Goal: Task Accomplishment & Management: Complete application form

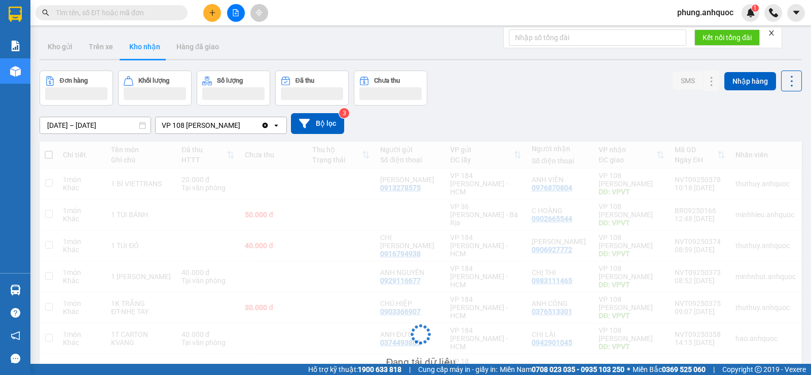
click at [143, 13] on input "text" at bounding box center [116, 12] width 120 height 11
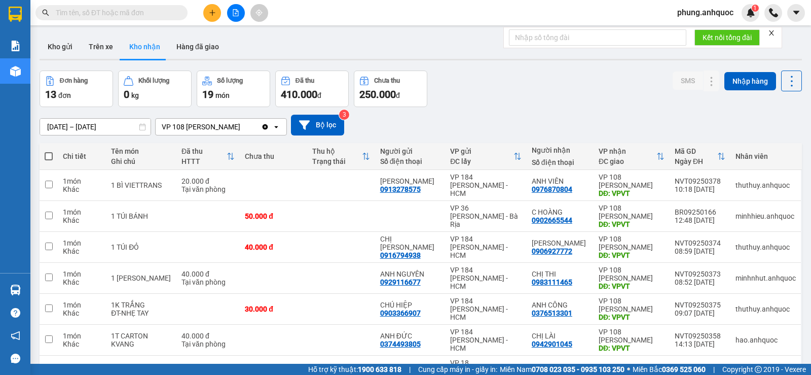
type input "C"
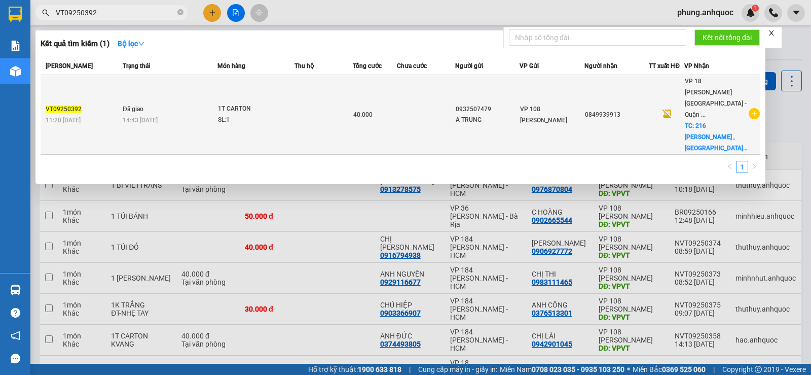
type input "VT09250392"
click at [397, 115] on td "40.000" at bounding box center [375, 115] width 44 height 80
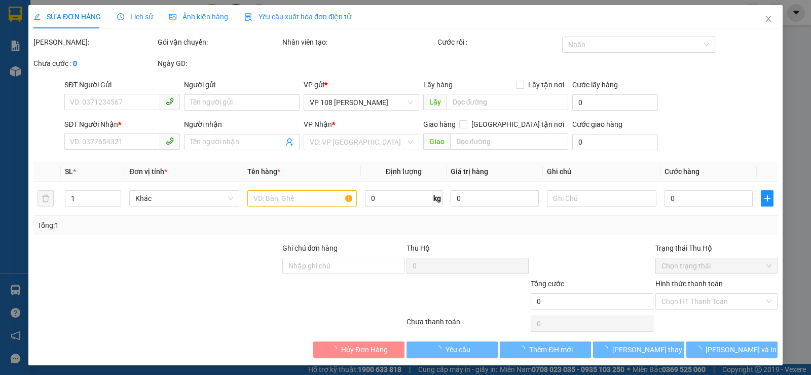
type input "0932507479"
type input "A TRUNG"
type input "0849939913"
checkbox input "true"
type input "216 [PERSON_NAME] ,[GEOGRAPHIC_DATA]"
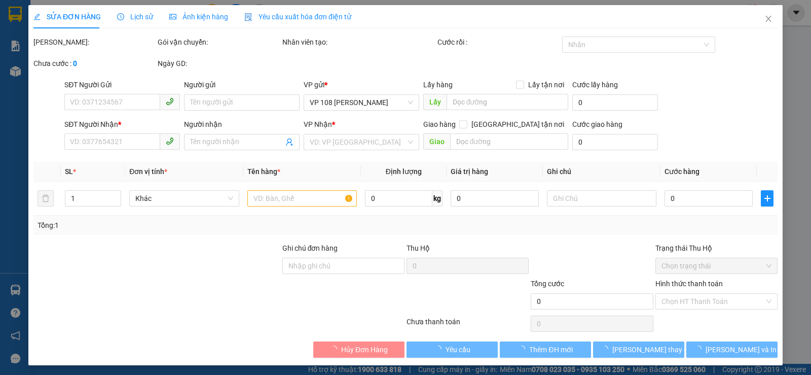
type input "40.000"
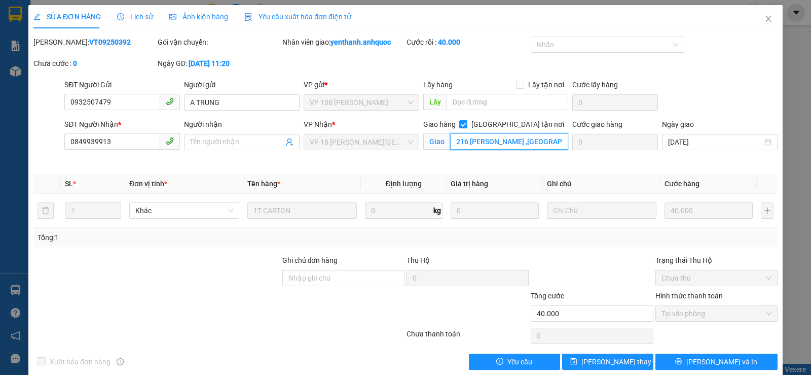
click at [557, 143] on input "216 [PERSON_NAME] ,[GEOGRAPHIC_DATA]" at bounding box center [509, 141] width 119 height 16
click at [547, 142] on input "216 [PERSON_NAME] ,[GEOGRAPHIC_DATA]" at bounding box center [509, 141] width 119 height 16
click at [474, 143] on input "216 [PERSON_NAME] ,[GEOGRAPHIC_DATA]" at bounding box center [509, 141] width 119 height 16
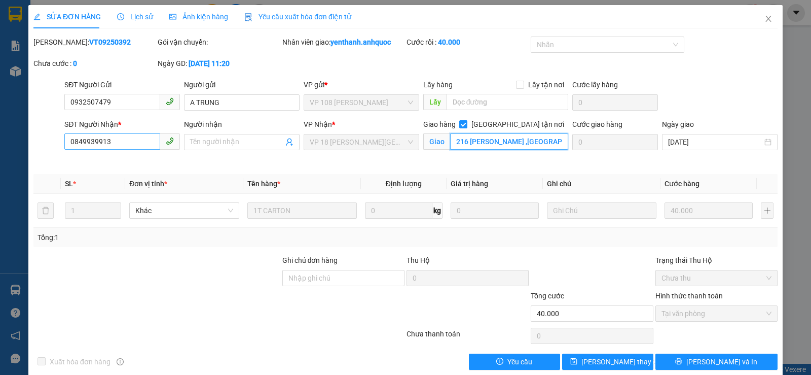
type input "216 [PERSON_NAME] ,[GEOGRAPHIC_DATA]"
click at [115, 146] on input "0849939913" at bounding box center [112, 141] width 96 height 16
drag, startPoint x: 115, startPoint y: 146, endPoint x: 67, endPoint y: 146, distance: 48.2
click at [67, 146] on input "0849939913" at bounding box center [112, 141] width 96 height 16
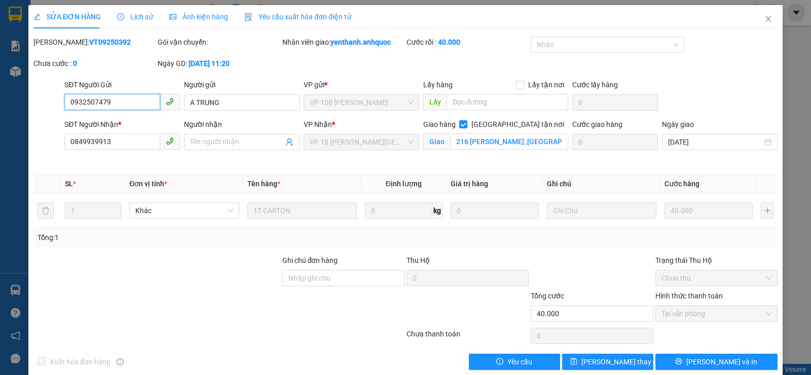
click at [120, 103] on input "0932507479" at bounding box center [112, 102] width 96 height 16
drag, startPoint x: 111, startPoint y: 103, endPoint x: 72, endPoint y: 103, distance: 39.0
click at [66, 103] on input "0932507479" at bounding box center [112, 102] width 96 height 16
click at [140, 18] on span "Lịch sử" at bounding box center [135, 17] width 36 height 8
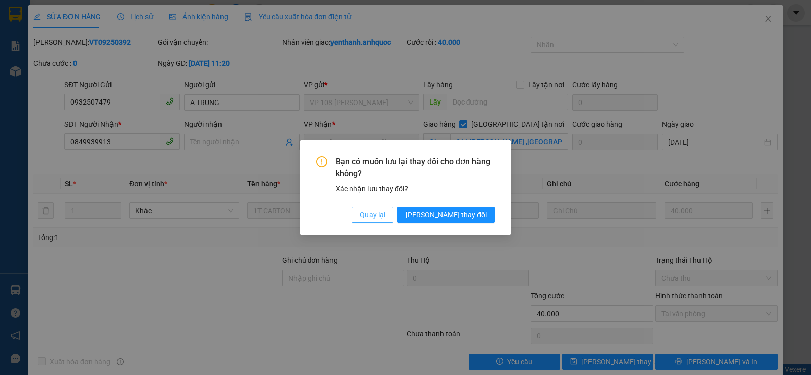
click at [385, 220] on span "Quay lại" at bounding box center [372, 214] width 25 height 11
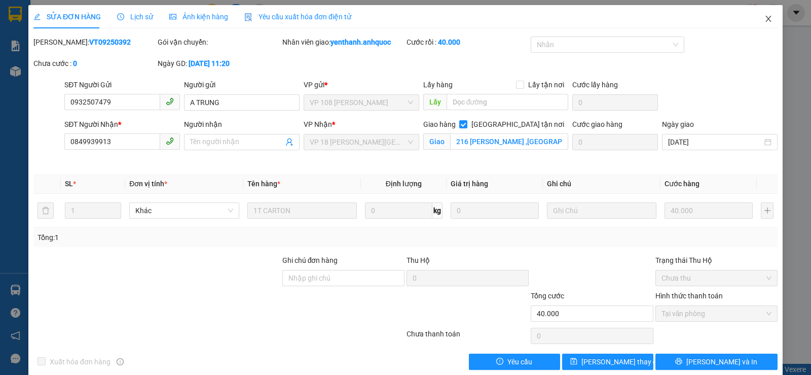
click at [765, 21] on icon "close" at bounding box center [769, 19] width 8 height 8
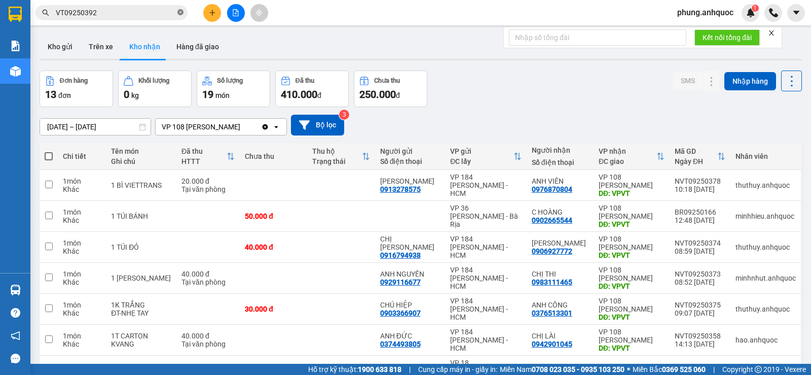
click at [182, 12] on icon "close-circle" at bounding box center [180, 12] width 6 height 6
paste input "0932507479"
type input "0932507479"
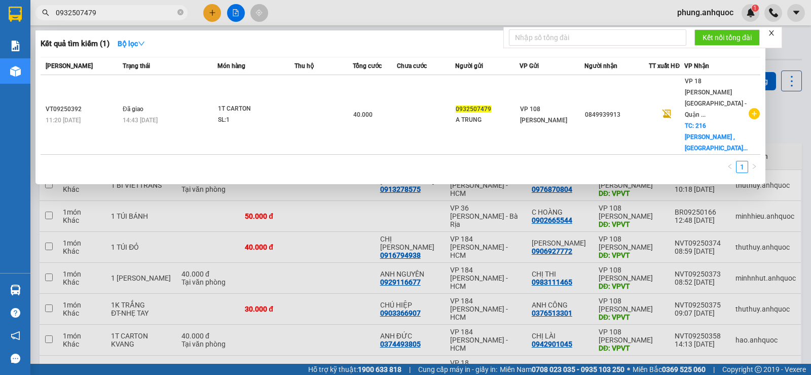
drag, startPoint x: 102, startPoint y: 16, endPoint x: 52, endPoint y: 14, distance: 50.3
click at [52, 14] on span "0932507479" at bounding box center [111, 12] width 152 height 15
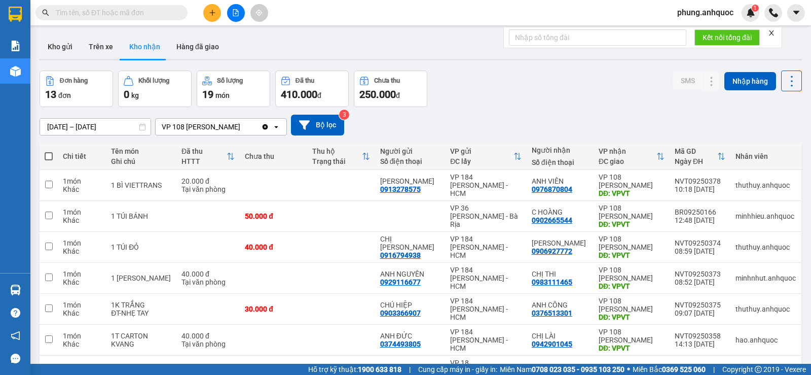
paste input "0932507479"
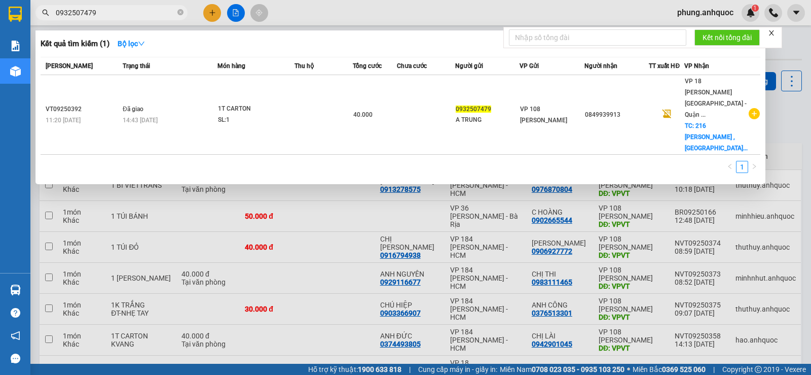
type input "0932507479"
click at [212, 11] on div at bounding box center [405, 187] width 811 height 375
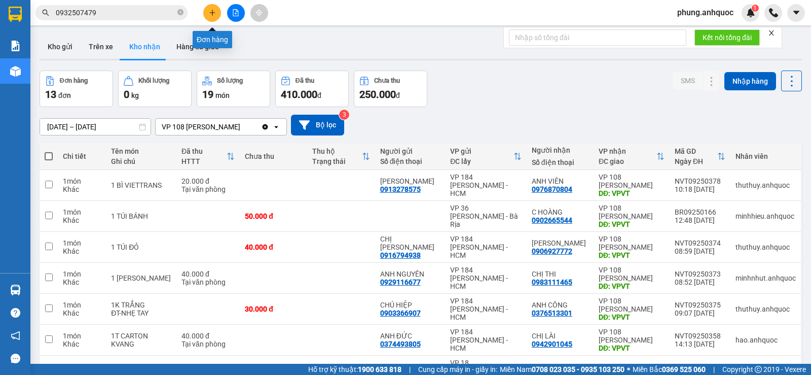
click at [213, 18] on button at bounding box center [212, 13] width 18 height 18
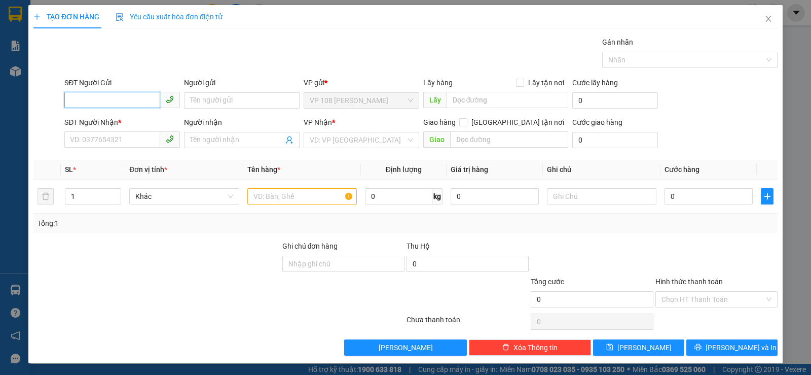
click at [121, 100] on input "SĐT Người Gửi" at bounding box center [112, 100] width 96 height 16
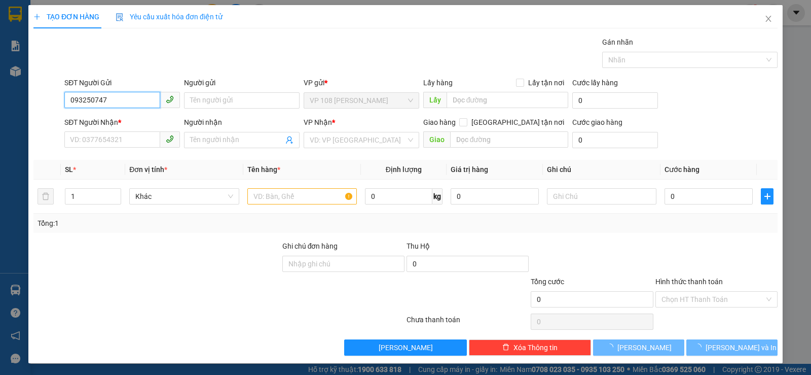
type input "0932507479"
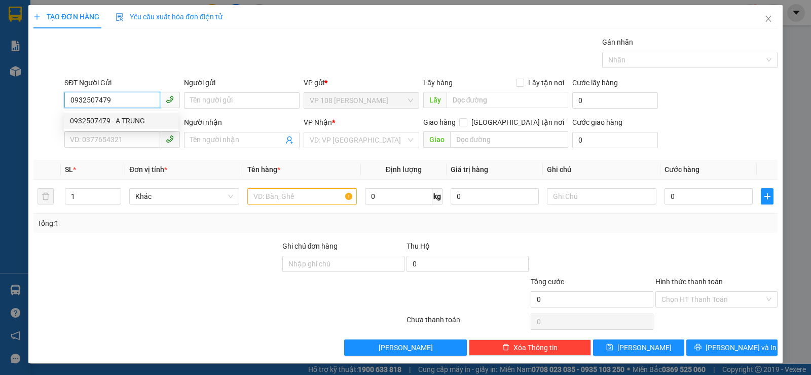
click at [131, 121] on div "0932507479 - A TRUNG" at bounding box center [121, 120] width 102 height 11
type input "A TRUNG"
type input "0849939913"
checkbox input "true"
type input "216 [PERSON_NAME] ,[GEOGRAPHIC_DATA]"
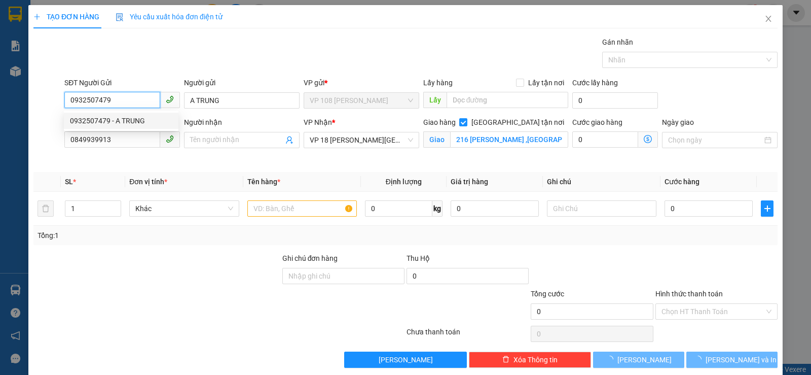
type input "40.000"
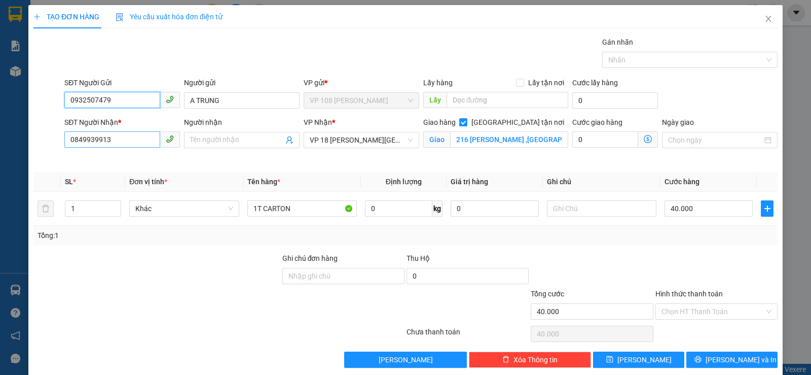
type input "0932507479"
click at [133, 137] on input "0849939913" at bounding box center [112, 139] width 96 height 16
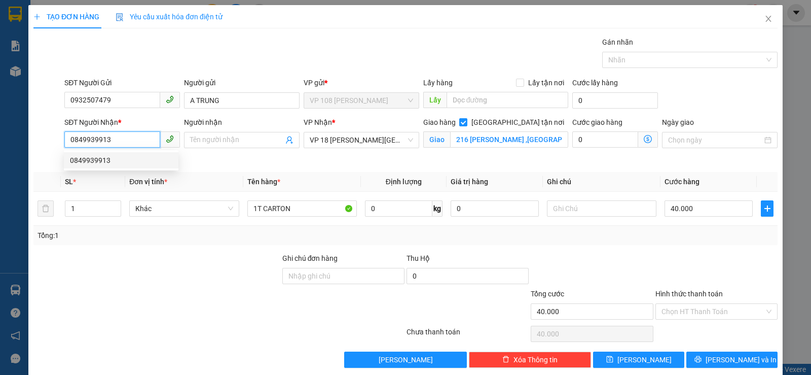
drag, startPoint x: 118, startPoint y: 162, endPoint x: 189, endPoint y: 174, distance: 72.4
click at [86, 162] on div "0849939913" at bounding box center [121, 160] width 102 height 11
drag, startPoint x: 119, startPoint y: 137, endPoint x: 84, endPoint y: 139, distance: 35.5
click at [63, 139] on div "SĐT Người Nhận * 0849939913" at bounding box center [122, 141] width 120 height 48
drag, startPoint x: 89, startPoint y: 139, endPoint x: 123, endPoint y: 100, distance: 52.1
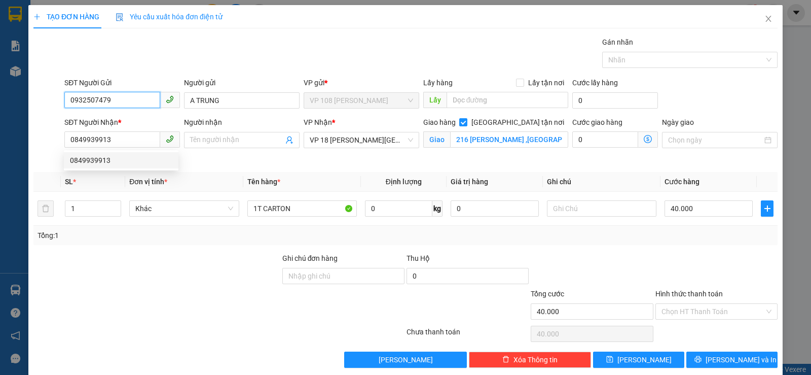
click at [123, 100] on input "0932507479" at bounding box center [112, 100] width 96 height 16
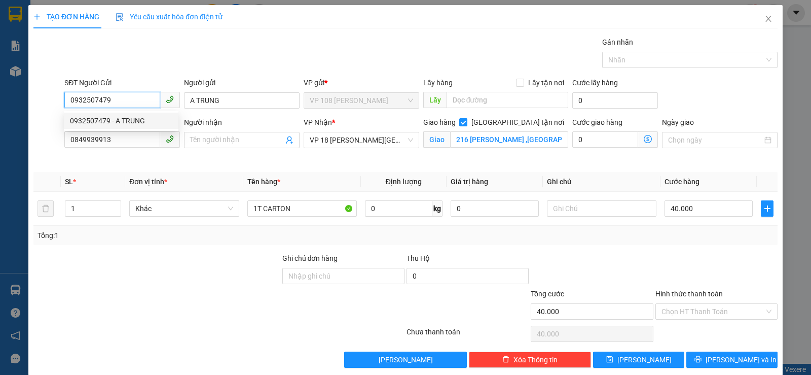
drag, startPoint x: 122, startPoint y: 99, endPoint x: 80, endPoint y: 100, distance: 42.1
click at [67, 100] on input "0932507479" at bounding box center [112, 100] width 96 height 16
click at [110, 143] on input "0849939913" at bounding box center [112, 139] width 96 height 16
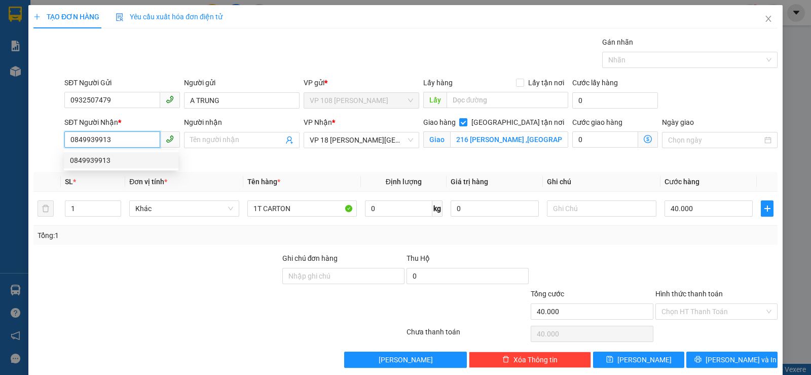
drag, startPoint x: 109, startPoint y: 142, endPoint x: 46, endPoint y: 142, distance: 62.9
click at [46, 142] on div "SĐT Người Nhận * 0849939913 Người nhận Tên người nhận VP Nhận * VP 18 [PERSON_N…" at bounding box center [405, 141] width 746 height 48
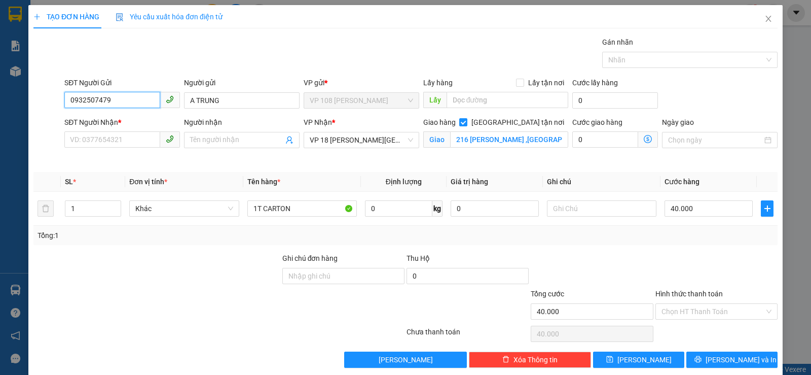
drag, startPoint x: 117, startPoint y: 102, endPoint x: 45, endPoint y: 108, distance: 72.8
click at [45, 108] on div "SĐT Người Gửi 0932507479 0932507479 Người gửi A TRUNG VP gửi * VP 108 [PERSON_N…" at bounding box center [405, 94] width 746 height 35
click at [765, 19] on icon "close" at bounding box center [769, 19] width 8 height 8
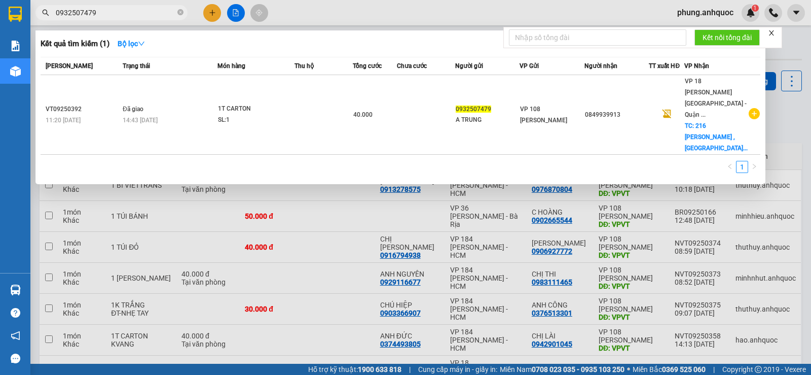
click at [127, 10] on input "0932507479" at bounding box center [116, 12] width 120 height 11
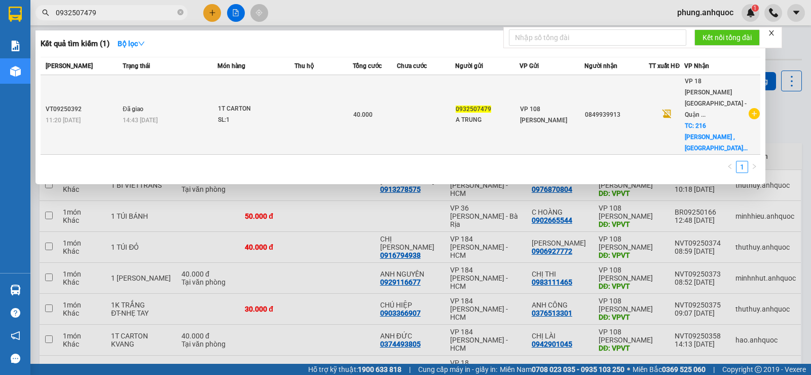
click at [305, 99] on td at bounding box center [324, 115] width 58 height 80
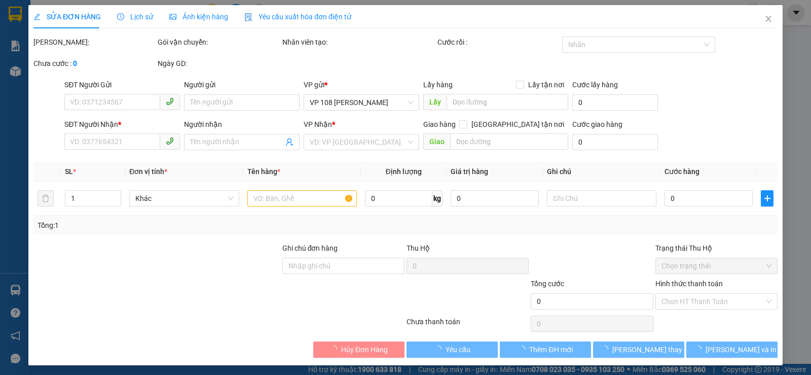
type input "0932507479"
type input "A TRUNG"
type input "0849939913"
checkbox input "true"
type input "216 [PERSON_NAME] ,[GEOGRAPHIC_DATA]"
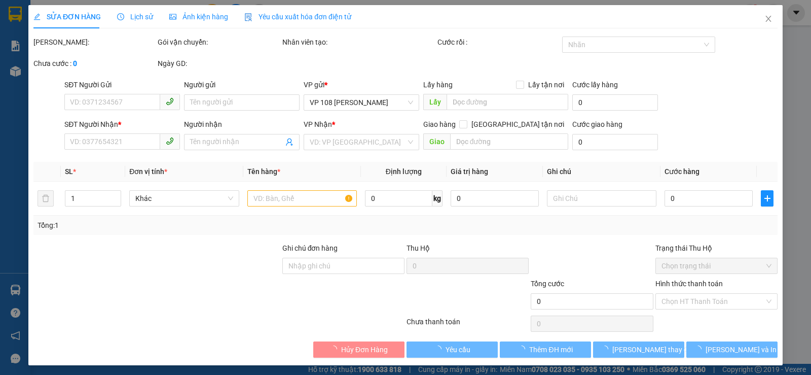
type input "40.000"
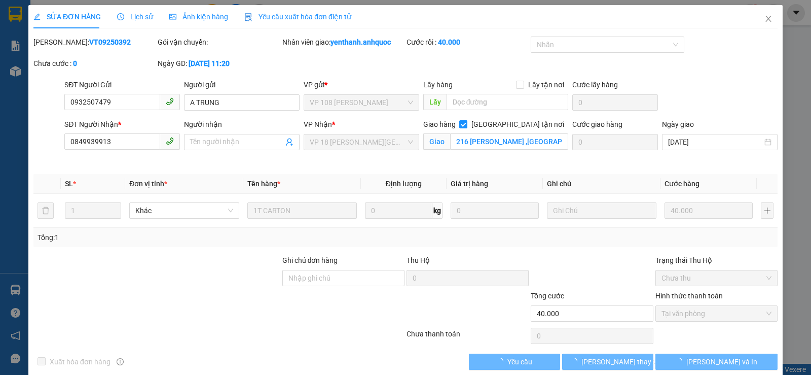
click at [140, 18] on span "Lịch sử" at bounding box center [135, 17] width 36 height 8
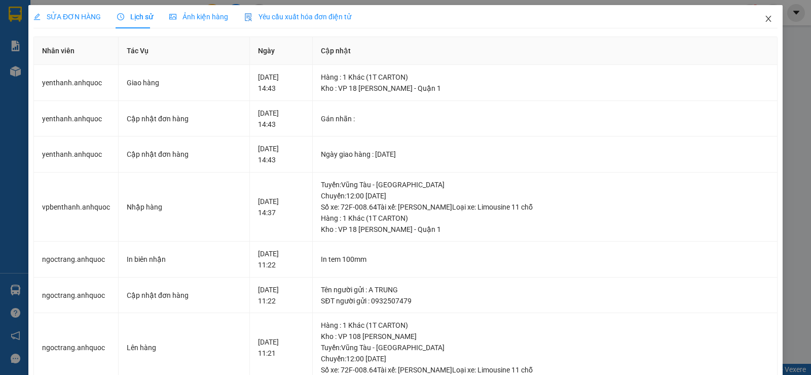
click at [765, 21] on icon "close" at bounding box center [769, 19] width 8 height 8
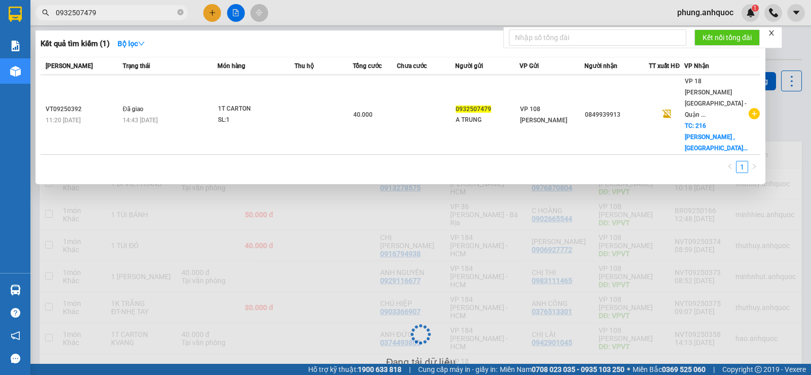
click at [126, 9] on input "0932507479" at bounding box center [116, 12] width 120 height 11
